Goal: Navigation & Orientation: Find specific page/section

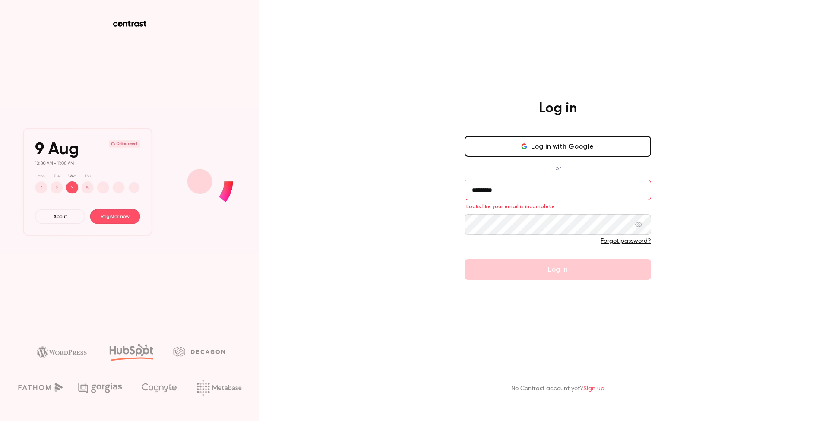
drag, startPoint x: 517, startPoint y: 187, endPoint x: 461, endPoint y: 186, distance: 56.1
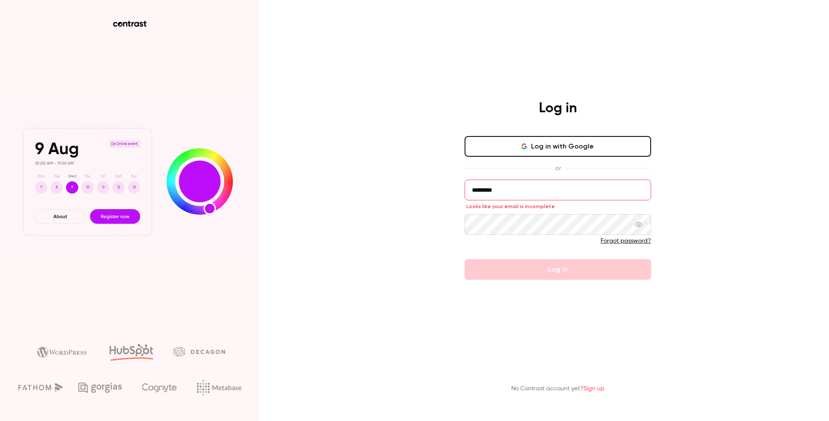
click at [462, 186] on div "Log in Log in with Google or ********* Looks like your email is incomplete Forg…" at bounding box center [557, 190] width 224 height 180
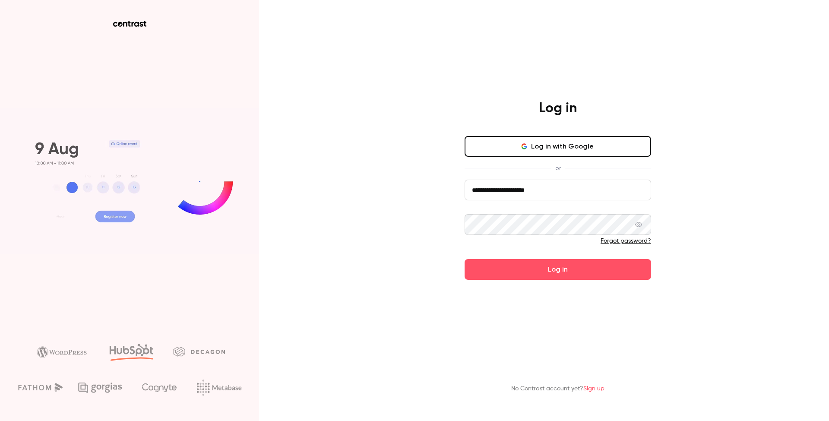
type input "**********"
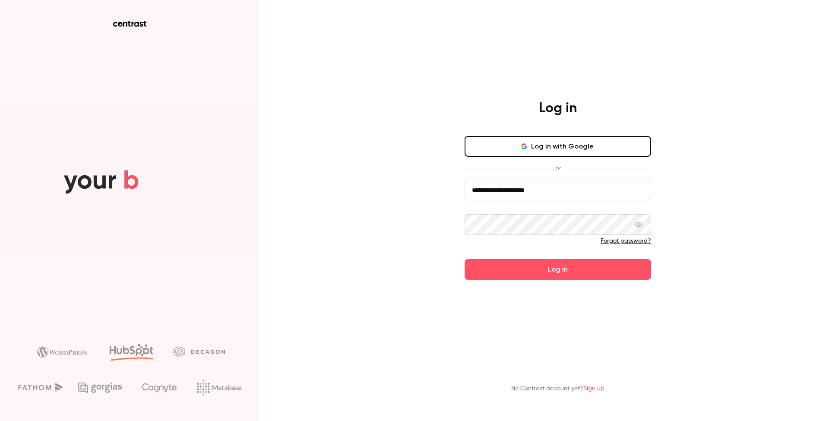
click at [558, 269] on button "Log in" at bounding box center [557, 269] width 186 height 21
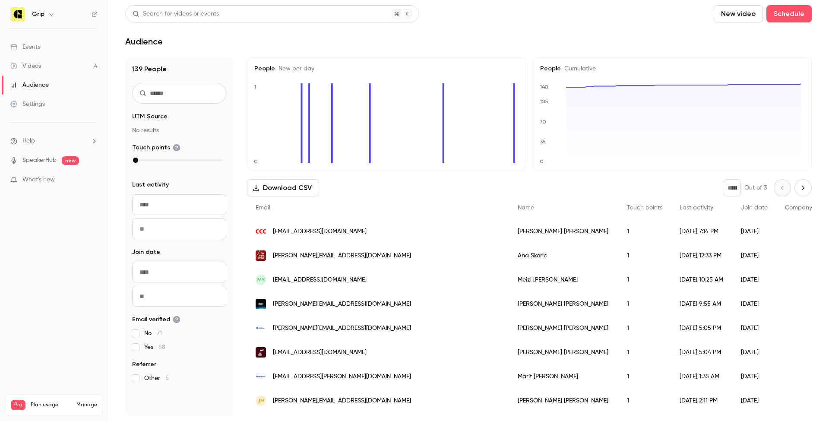
click at [49, 15] on icon "button" at bounding box center [51, 14] width 7 height 7
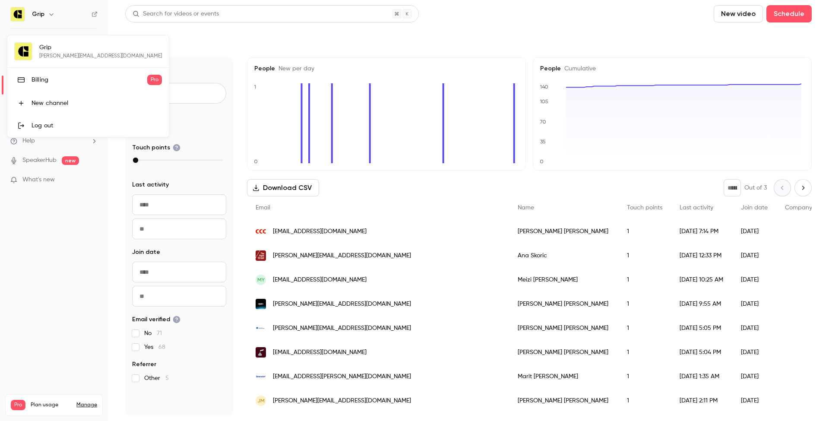
click at [45, 76] on div "Billing" at bounding box center [90, 80] width 116 height 9
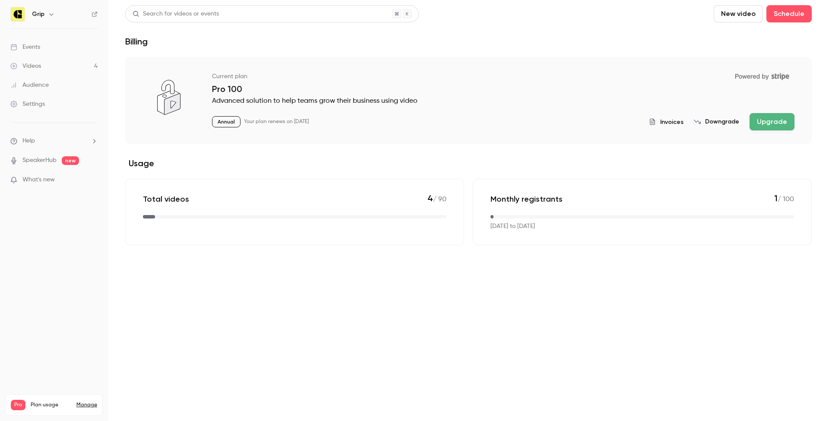
click at [39, 86] on div "Audience" at bounding box center [29, 85] width 38 height 9
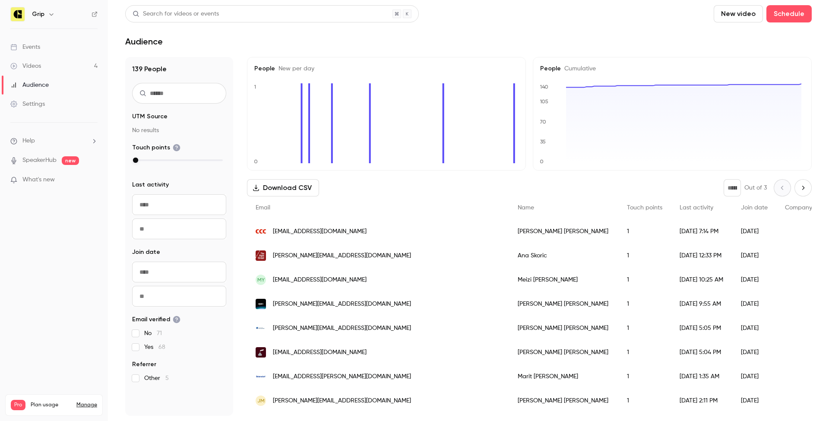
click at [37, 64] on div "Videos" at bounding box center [25, 66] width 31 height 9
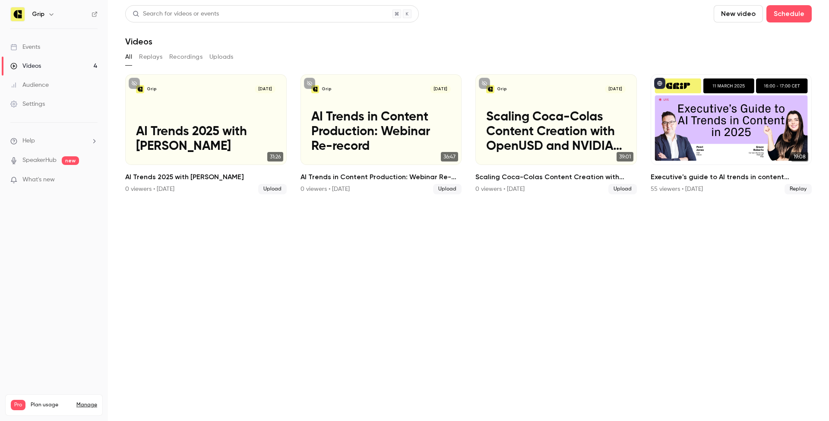
click at [63, 180] on p "What's new" at bounding box center [46, 179] width 73 height 9
click at [653, 252] on div at bounding box center [414, 210] width 829 height 421
click at [44, 401] on span "Plan usage" at bounding box center [51, 404] width 41 height 7
